Goal: Register for event/course

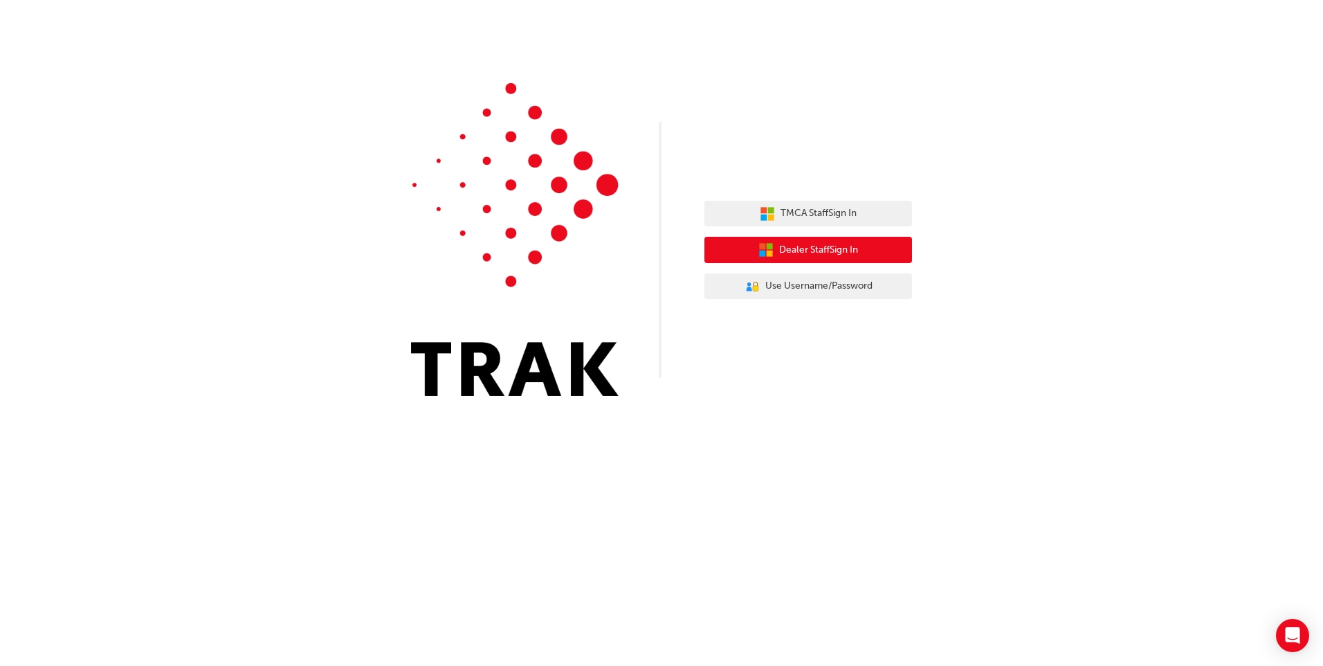
click at [795, 251] on span "Dealer Staff Sign In" at bounding box center [818, 250] width 79 height 16
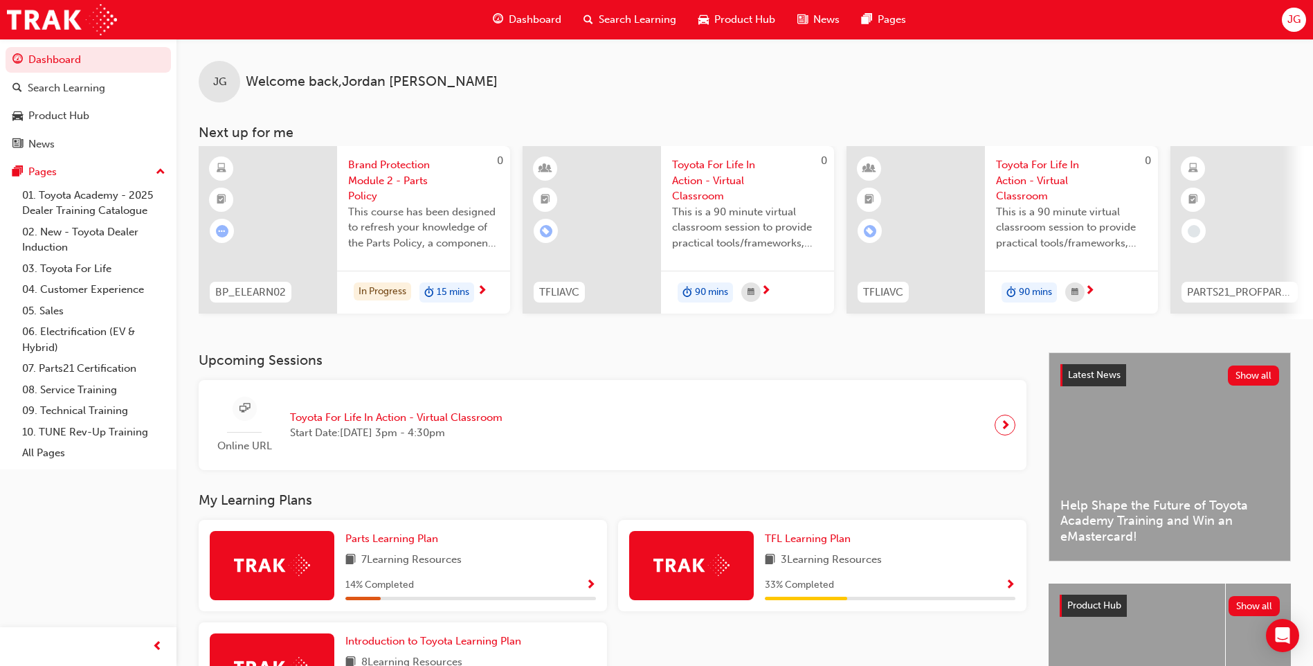
click at [485, 426] on span "Toyota For Life In Action - Virtual Classroom" at bounding box center [396, 418] width 212 height 16
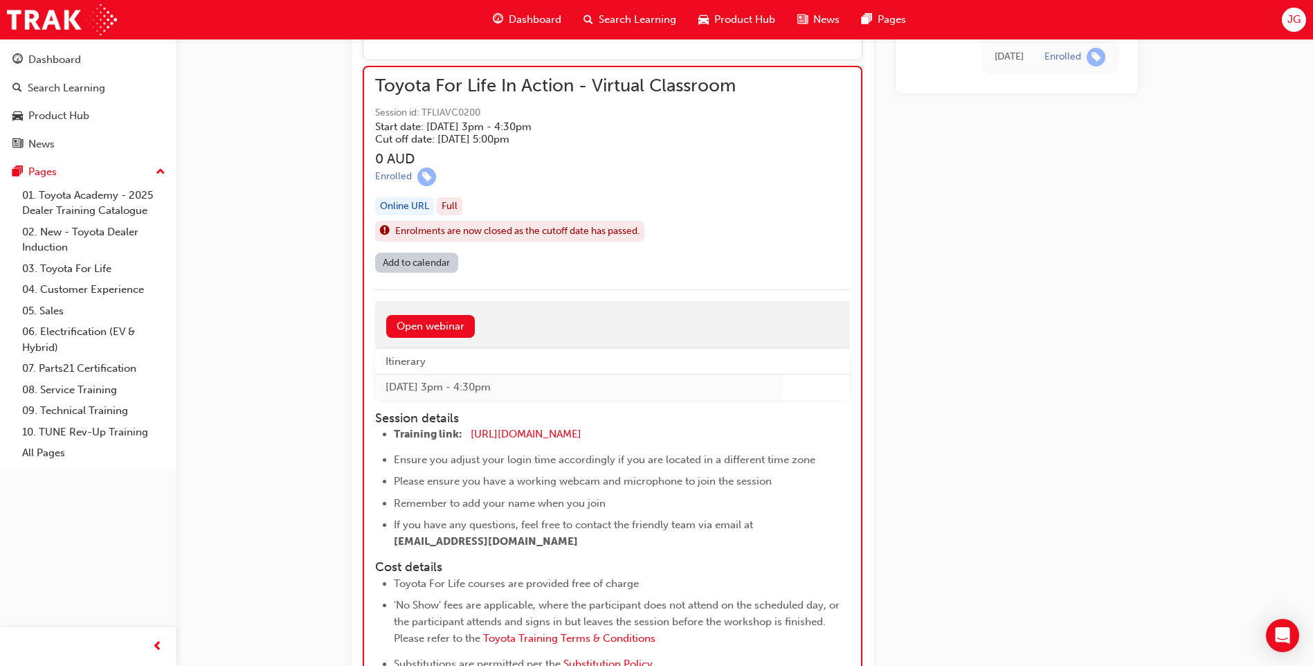
scroll to position [1430, 0]
click at [431, 323] on link "Open webinar" at bounding box center [430, 327] width 89 height 23
